Goal: Check status: Check status

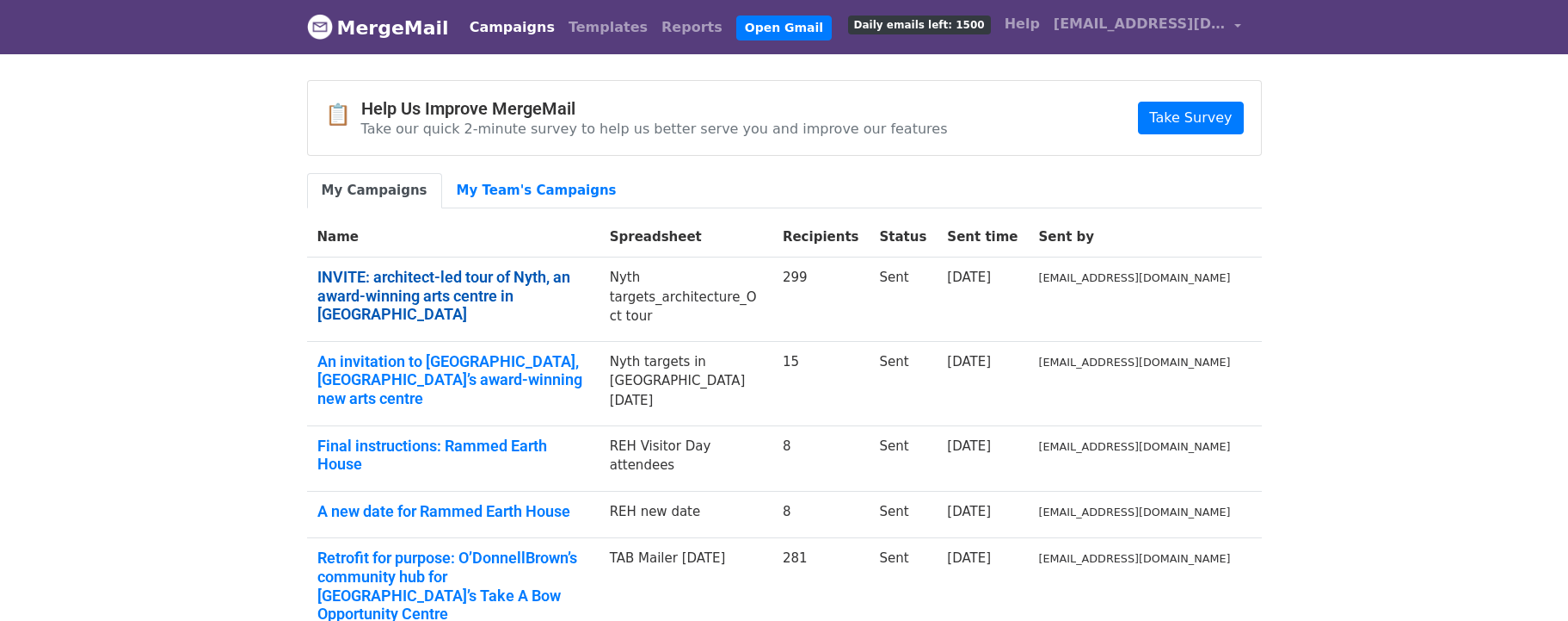
click at [508, 285] on link "INVITE: architect-led tour of Nyth, an award-winning arts centre in North Wales" at bounding box center [453, 295] width 272 height 56
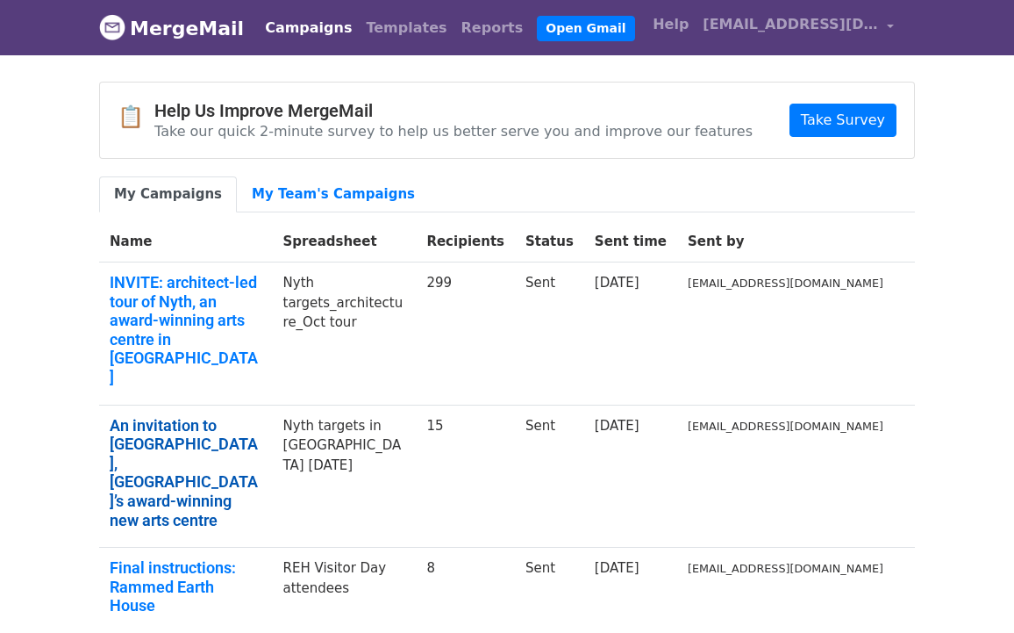
click at [214, 416] on link "An invitation to Nyth, Bangor’s award-winning new arts centre" at bounding box center [186, 473] width 153 height 114
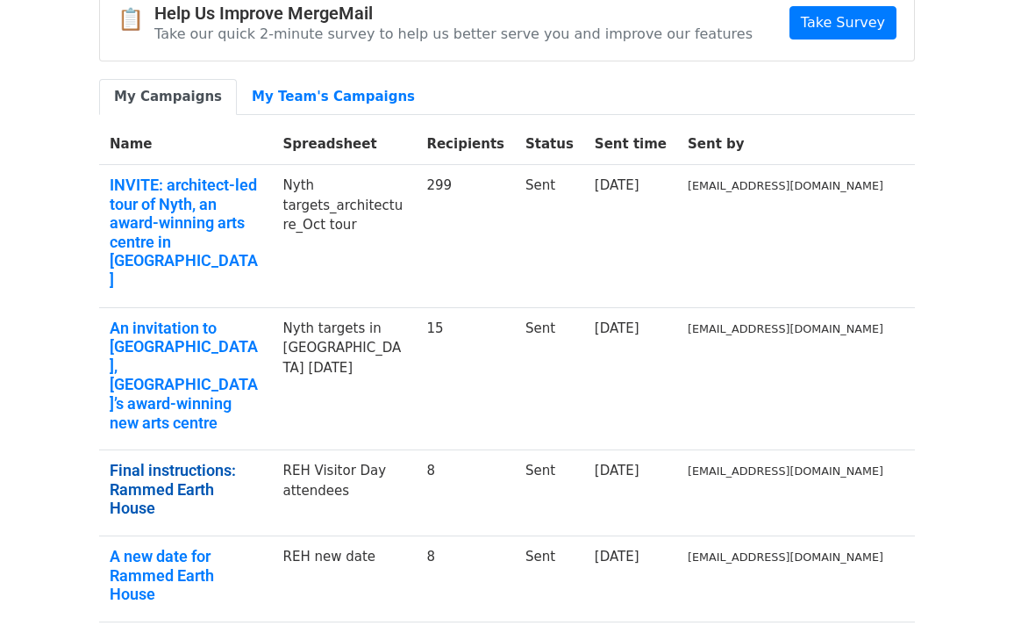
scroll to position [98, 0]
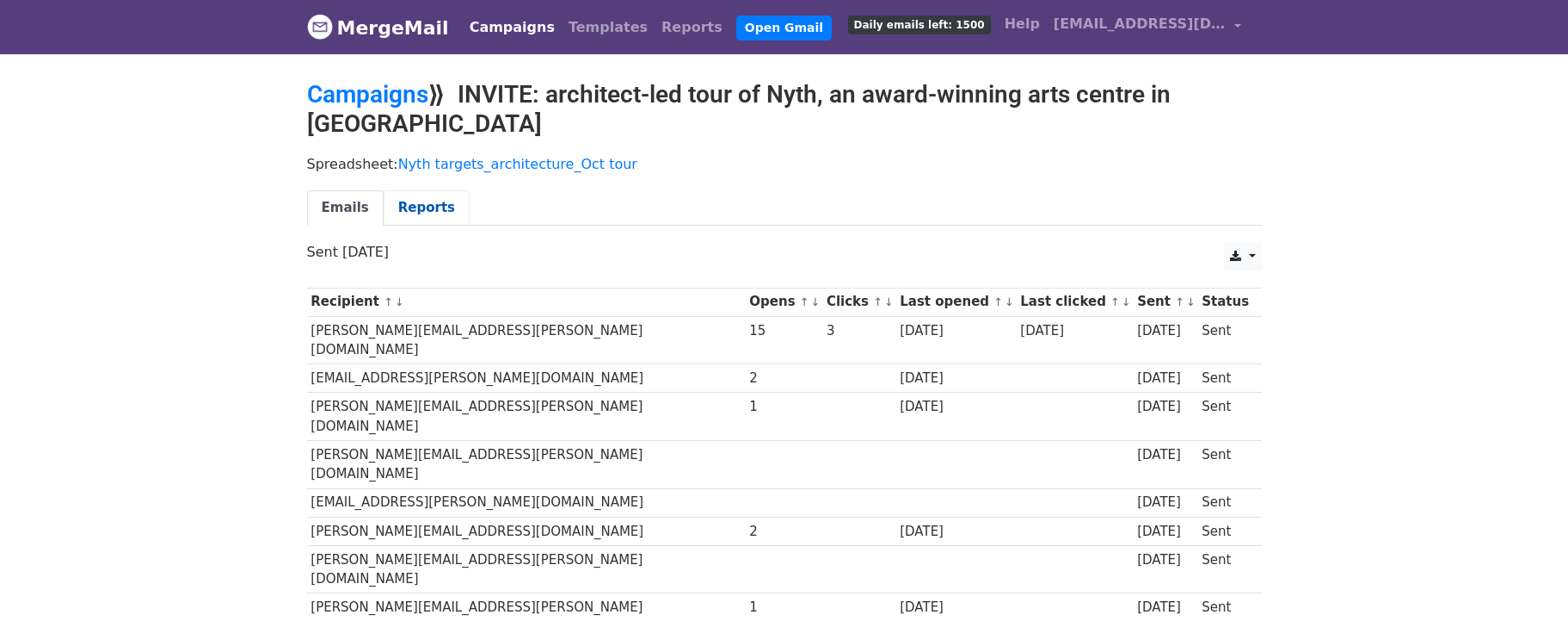
click at [420, 211] on link "Reports" at bounding box center [427, 208] width 86 height 35
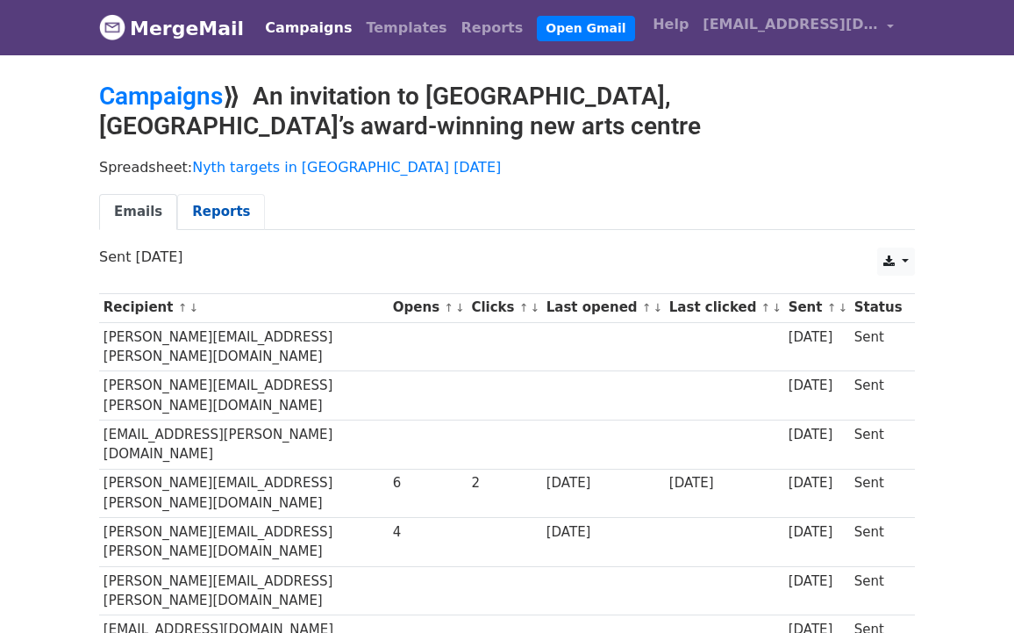
click at [212, 211] on link "Reports" at bounding box center [221, 212] width 88 height 36
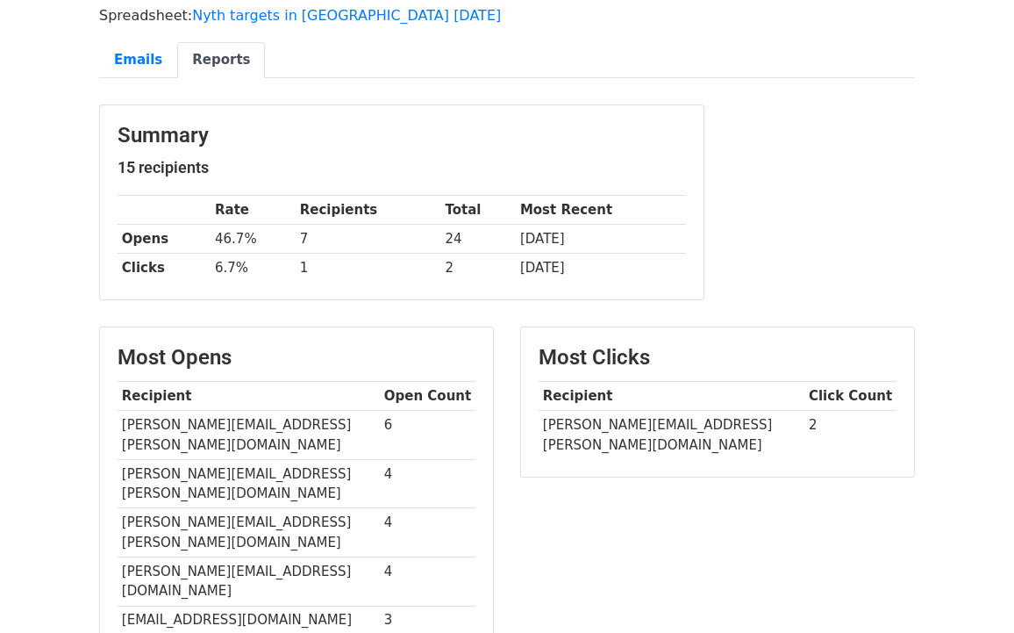
scroll to position [73, 0]
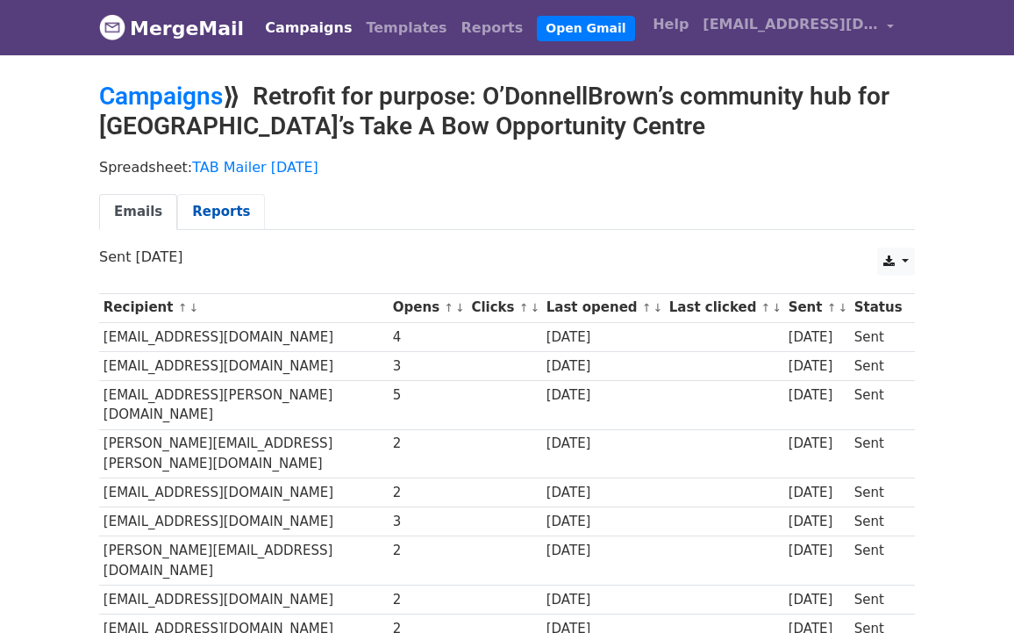
click at [217, 212] on link "Reports" at bounding box center [221, 212] width 88 height 36
click at [151, 95] on link "Campaigns" at bounding box center [161, 96] width 124 height 29
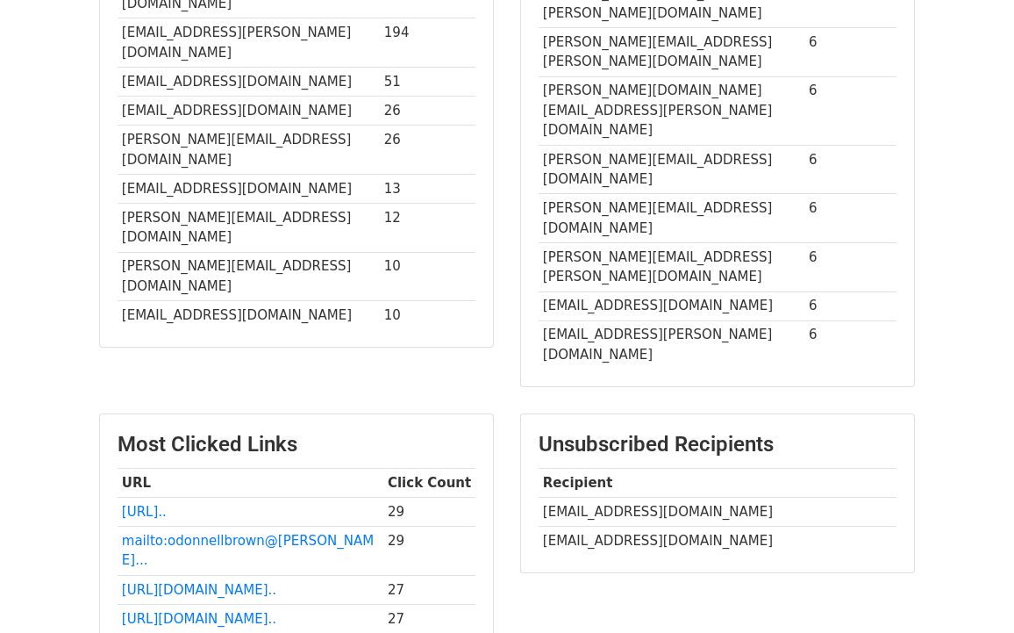
scroll to position [643, 0]
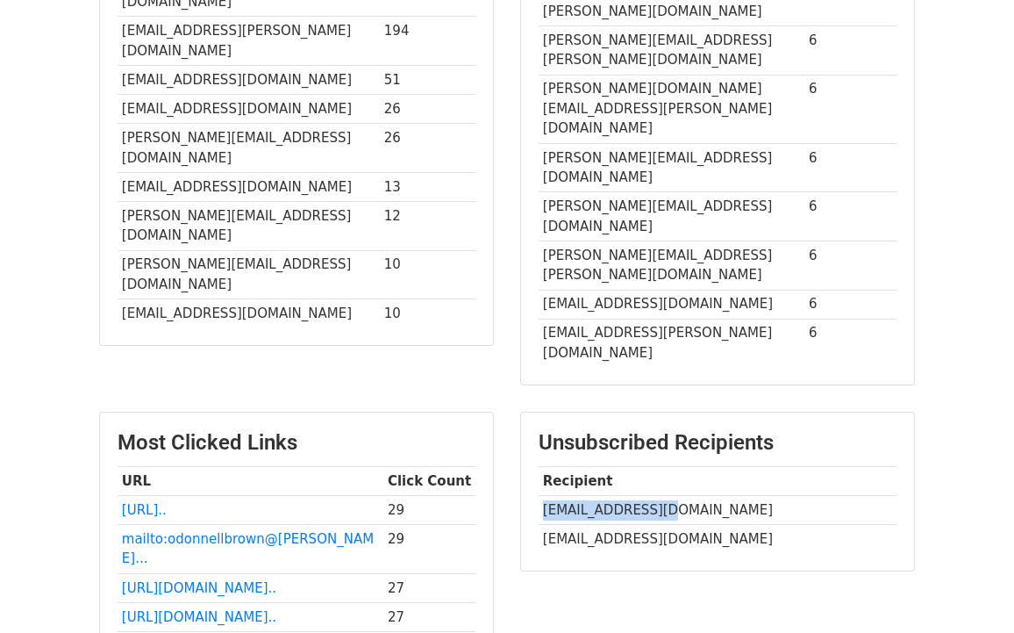
drag, startPoint x: 669, startPoint y: 359, endPoint x: 542, endPoint y: 357, distance: 127.2
click at [540, 496] on td "exeisen@gmail.com" at bounding box center [718, 510] width 358 height 29
copy td "exeisen@gmail.com"
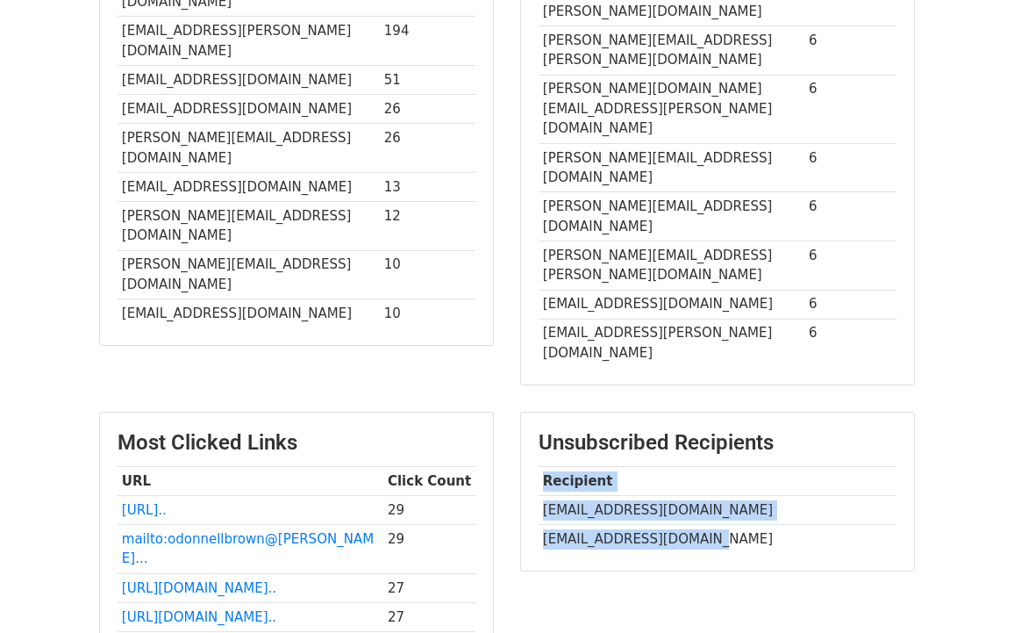
drag, startPoint x: 741, startPoint y: 382, endPoint x: 533, endPoint y: 356, distance: 209.5
click at [533, 412] on div "Unsubscribed Recipients Recipient exeisen@gmail.com mayapatel01@outlook.com" at bounding box center [717, 491] width 393 height 158
copy div "Recipient exeisen@gmail.com mayapatel01@outlook.com"
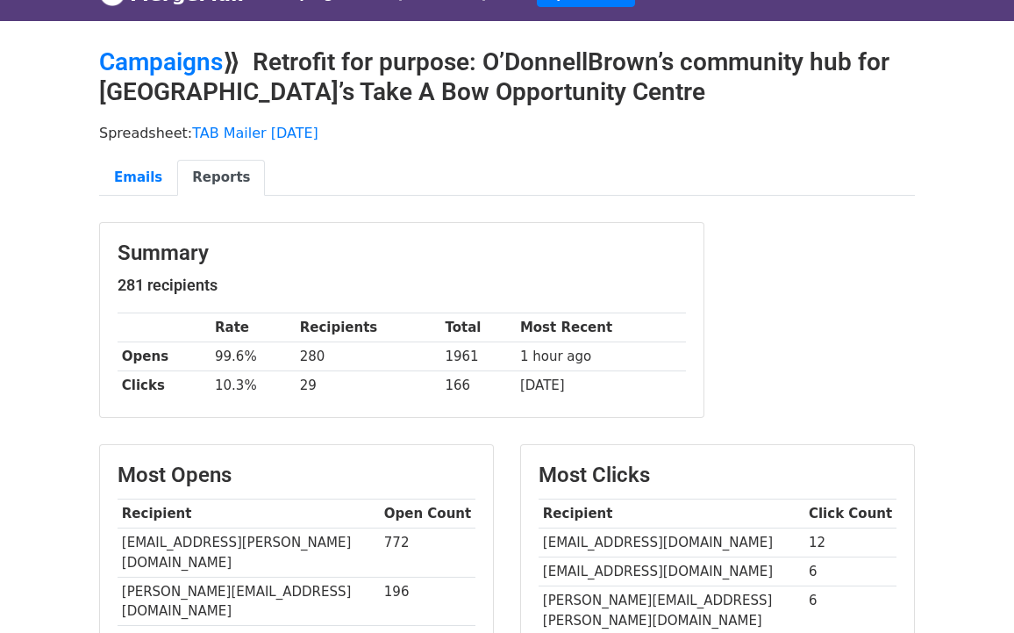
scroll to position [0, 0]
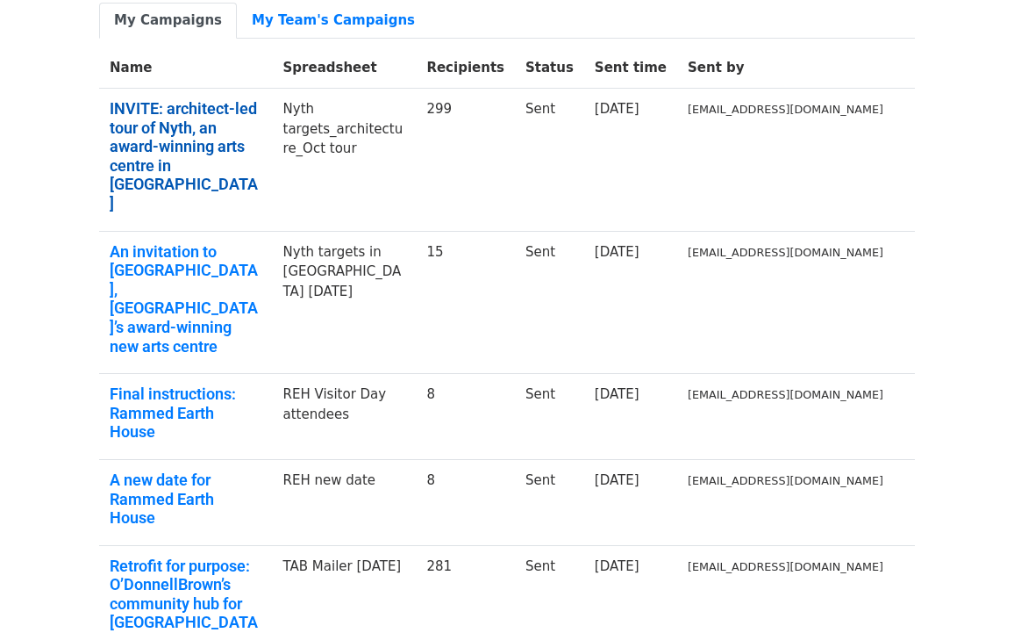
scroll to position [182, 0]
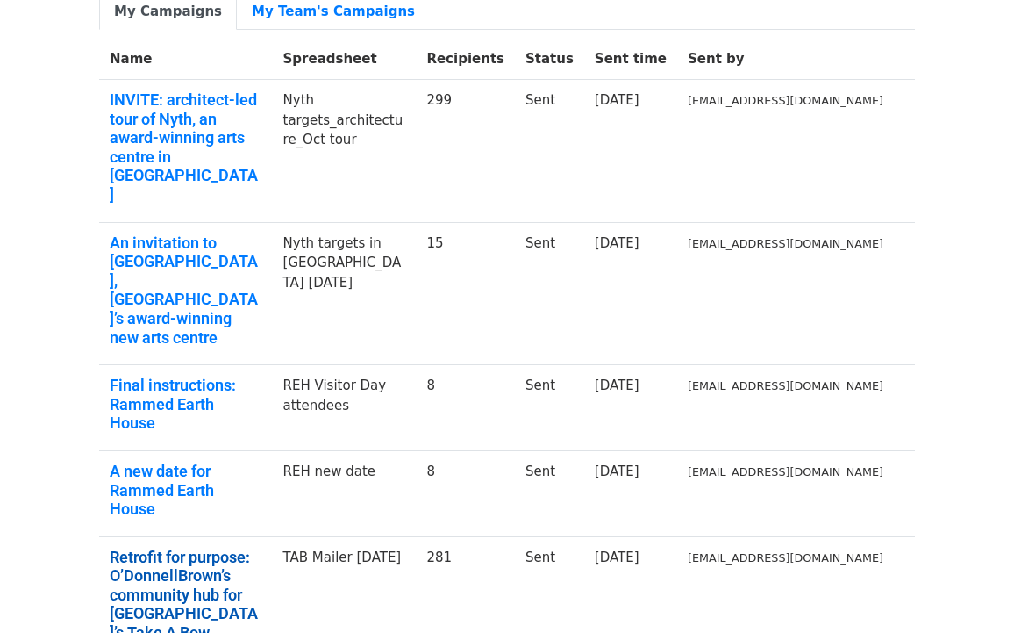
click at [228, 547] on link "Retrofit for purpose: O’DonnellBrown’s community hub for Kilmarnock’s Take A Bo…" at bounding box center [186, 604] width 153 height 114
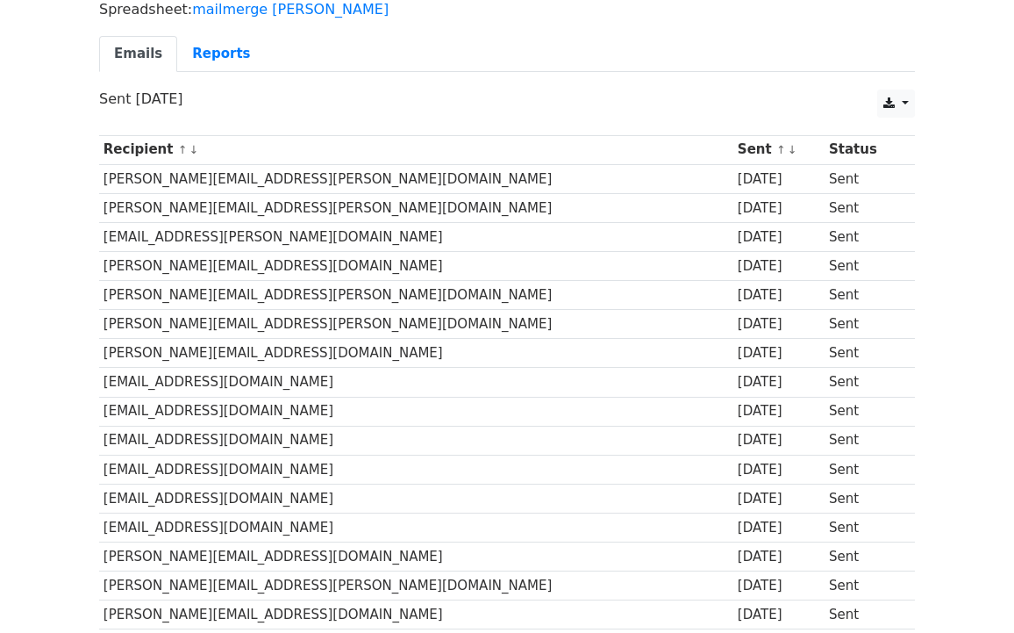
scroll to position [155, 0]
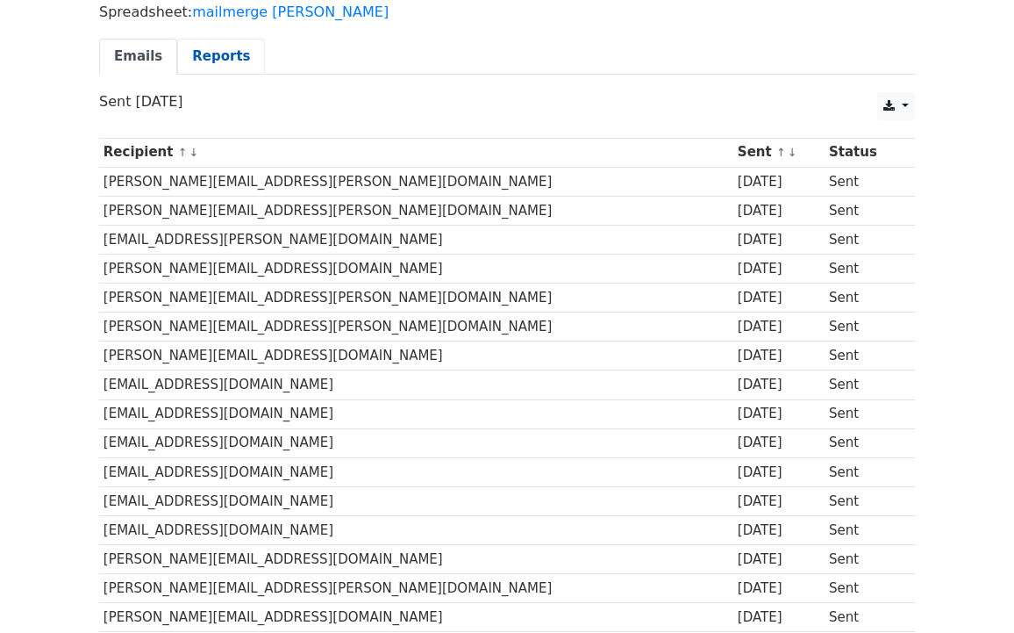
click at [210, 53] on link "Reports" at bounding box center [221, 57] width 88 height 36
